Goal: Entertainment & Leisure: Consume media (video, audio)

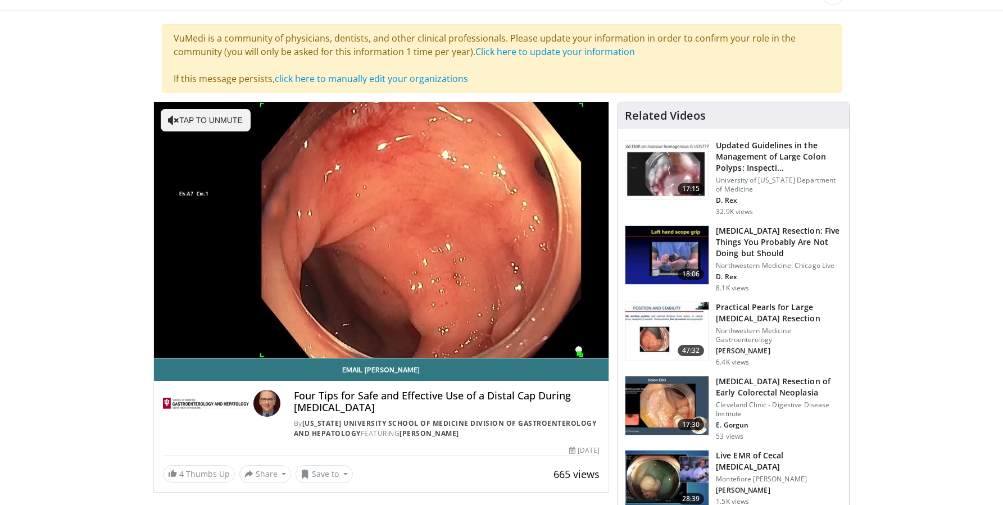
scroll to position [91, 0]
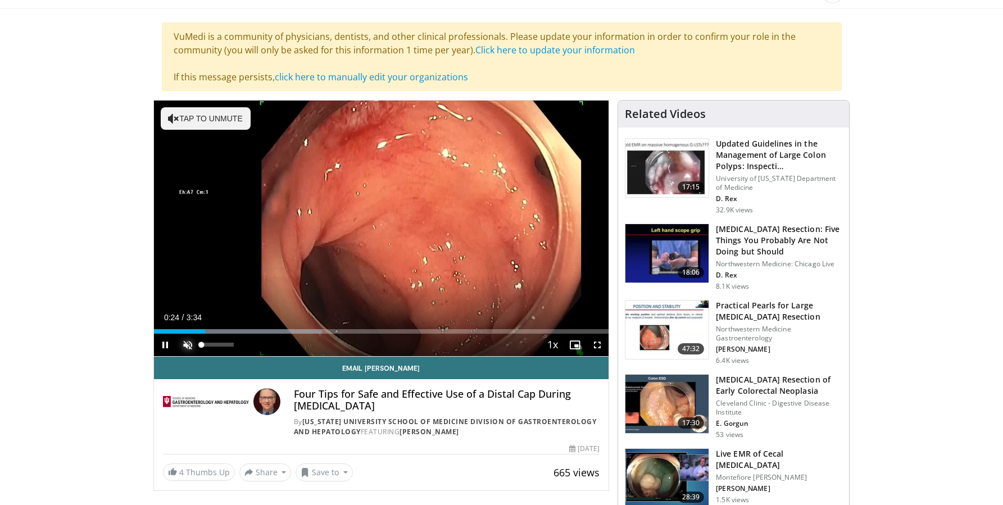
click at [188, 343] on span "Video Player" at bounding box center [187, 345] width 22 height 22
drag, startPoint x: 243, startPoint y: 330, endPoint x: 169, endPoint y: 332, distance: 74.2
click at [166, 331] on div "Progress Bar" at bounding box center [166, 331] width 1 height 4
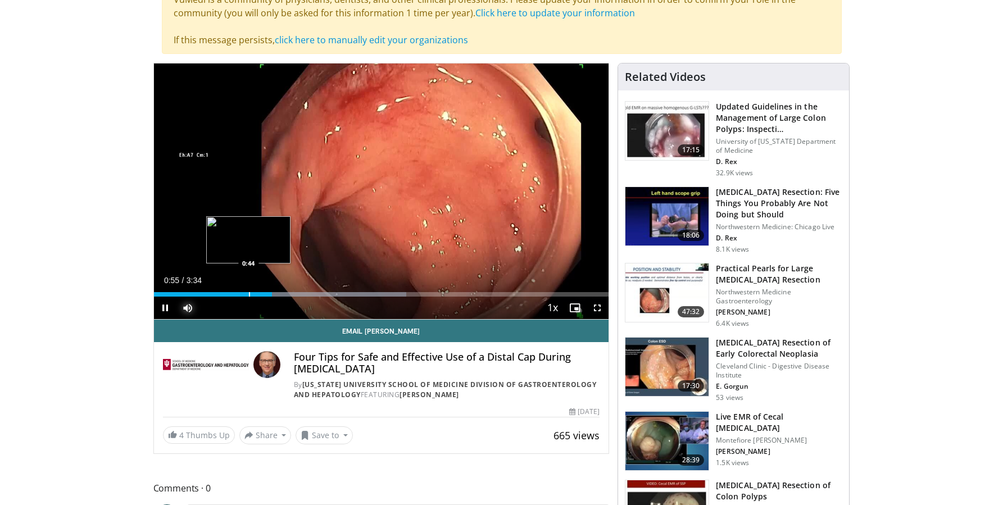
scroll to position [131, 0]
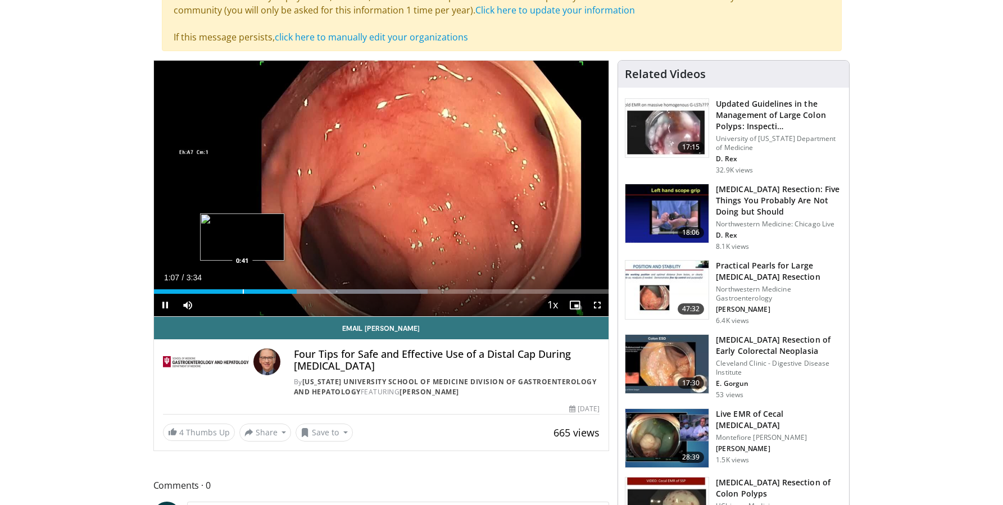
drag, startPoint x: 288, startPoint y: 294, endPoint x: 242, endPoint y: 292, distance: 45.6
click at [242, 294] on div "Current Time 1:07 / Duration 3:34 Pause Skip Backward Skip Forward Mute 100% Lo…" at bounding box center [381, 305] width 455 height 22
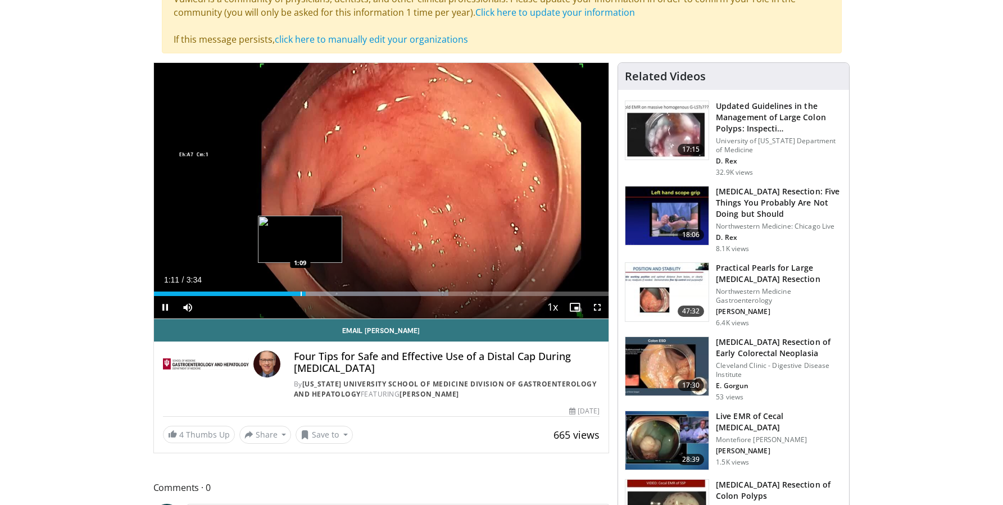
scroll to position [122, 0]
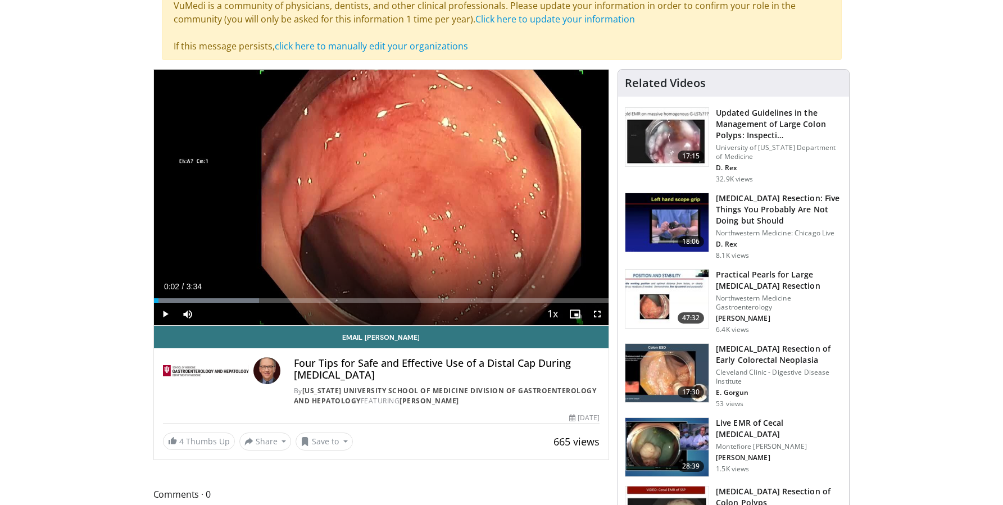
drag, startPoint x: 303, startPoint y: 295, endPoint x: 157, endPoint y: 298, distance: 146.7
click at [158, 298] on div "Loaded : 23.12% 0:02 0:02" at bounding box center [381, 297] width 455 height 11
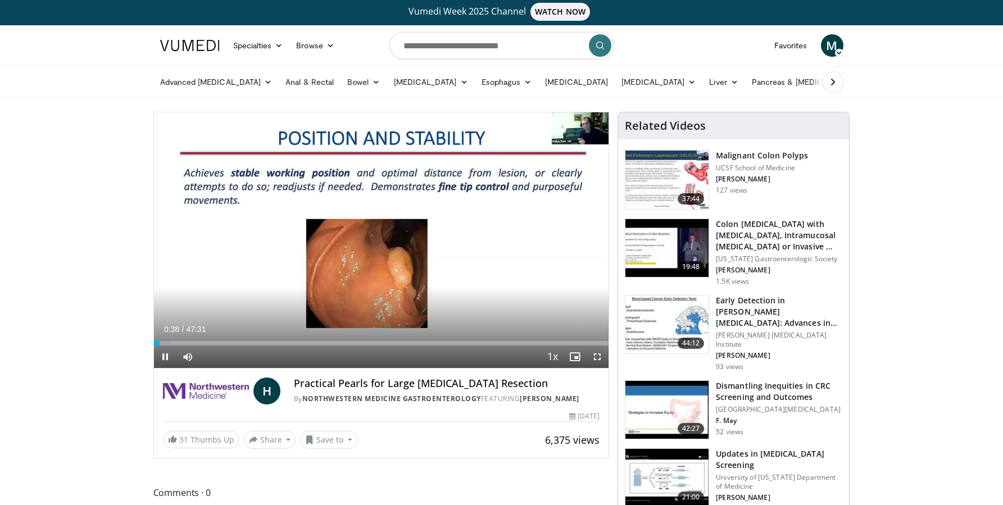
scroll to position [1, 0]
